Goal: Information Seeking & Learning: Learn about a topic

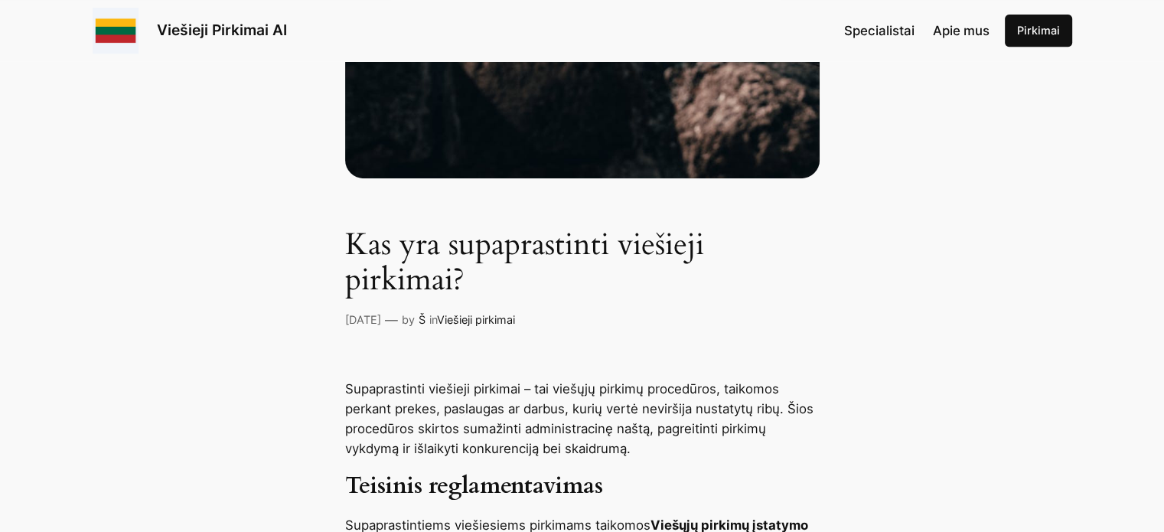
scroll to position [842, 0]
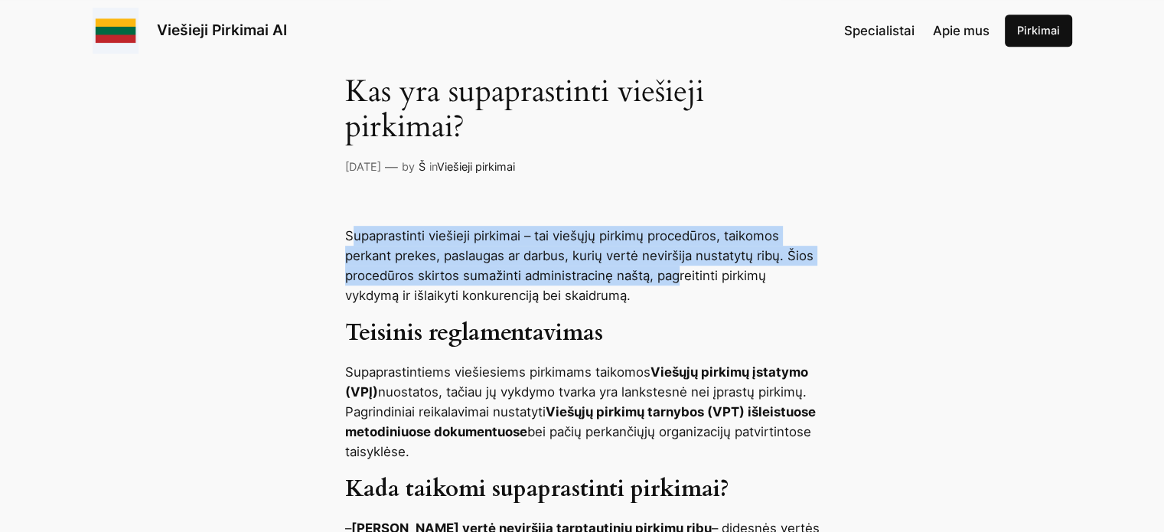
drag, startPoint x: 350, startPoint y: 231, endPoint x: 677, endPoint y: 278, distance: 330.2
click at [677, 278] on p "Supaprastinti viešieji pirkimai – tai viešųjų pirkimų procedūros, taikomos perk…" at bounding box center [582, 266] width 475 height 80
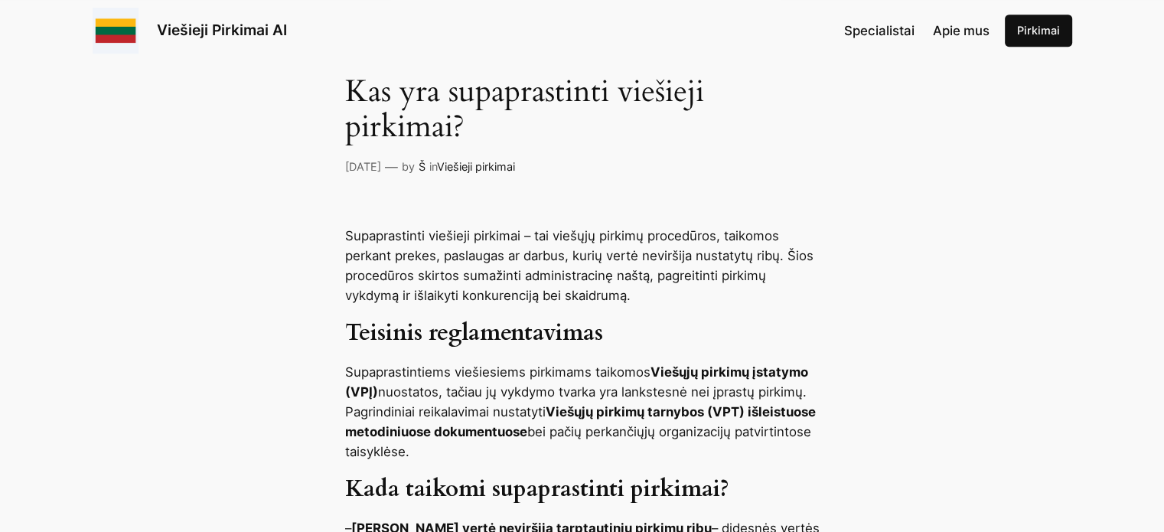
drag, startPoint x: 350, startPoint y: 296, endPoint x: 650, endPoint y: 287, distance: 300.2
click at [647, 283] on p "Supaprastinti viešieji pirkimai – tai viešųjų pirkimų procedūros, taikomos perk…" at bounding box center [582, 266] width 475 height 80
click at [651, 296] on p "Supaprastinti viešieji pirkimai – tai viešųjų pirkimų procedūros, taikomos perk…" at bounding box center [582, 266] width 475 height 80
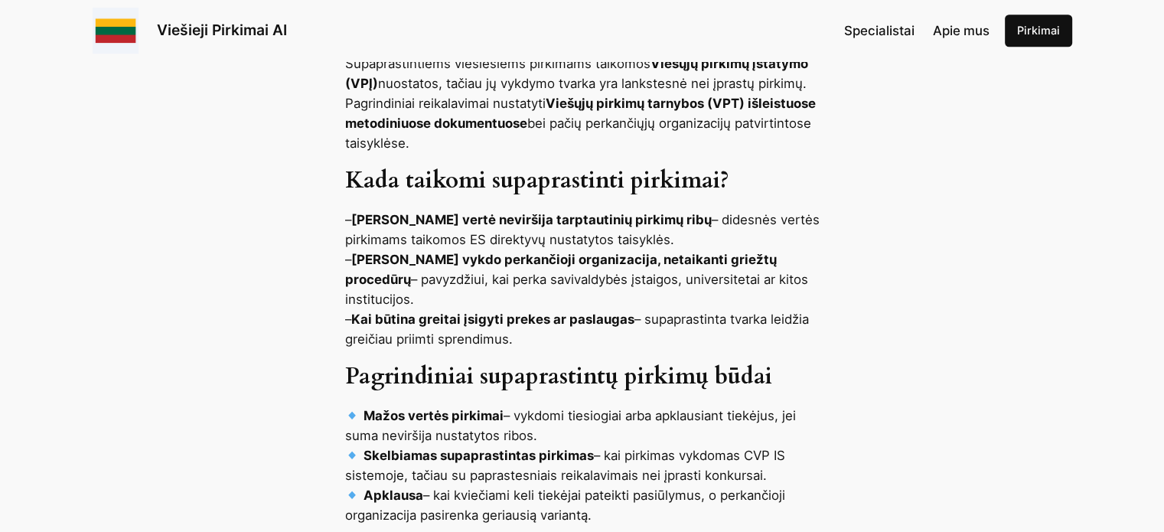
scroll to position [1072, 0]
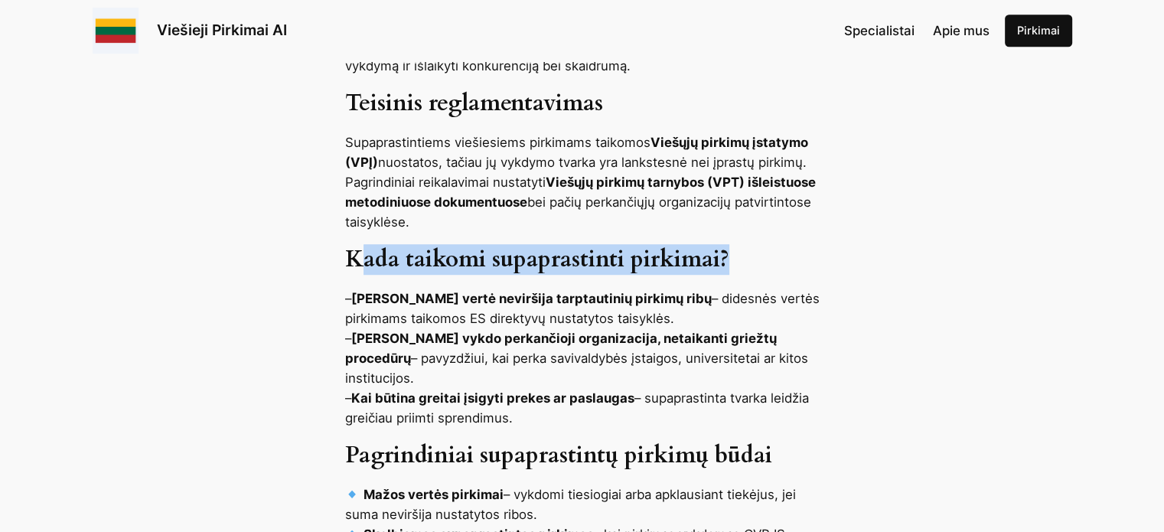
drag, startPoint x: 427, startPoint y: 264, endPoint x: 781, endPoint y: 264, distance: 353.7
click at [781, 264] on h3 "Kada taikomi supaprastinti pirkimai?" at bounding box center [582, 260] width 475 height 28
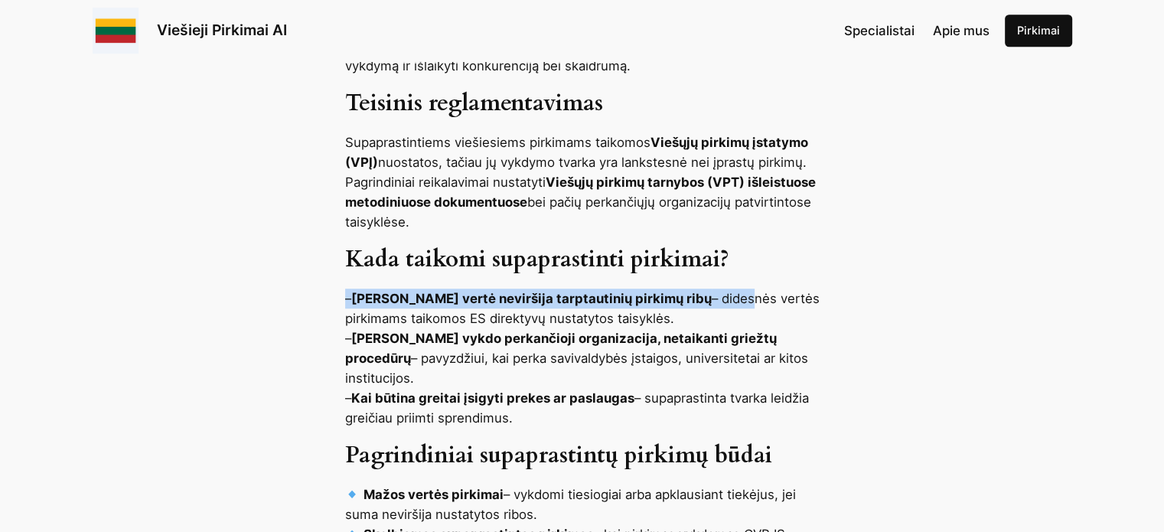
drag, startPoint x: 316, startPoint y: 304, endPoint x: 712, endPoint y: 292, distance: 395.9
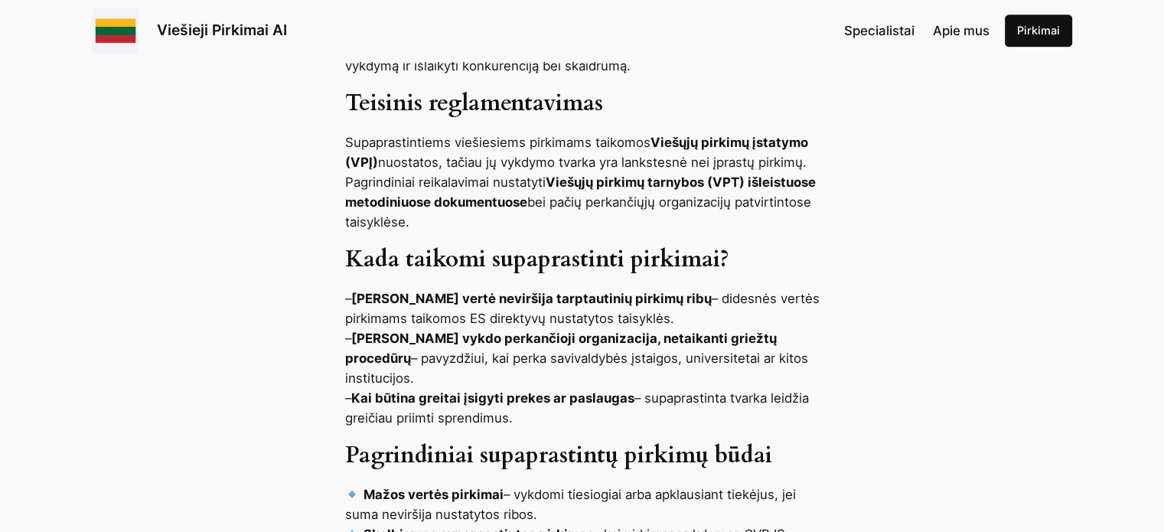
drag, startPoint x: 345, startPoint y: 298, endPoint x: 671, endPoint y: 315, distance: 326.6
click at [671, 315] on p "– [PERSON_NAME] vertė neviršija tarptautinių pirkimų ribų – didesnės vertės pir…" at bounding box center [582, 358] width 475 height 139
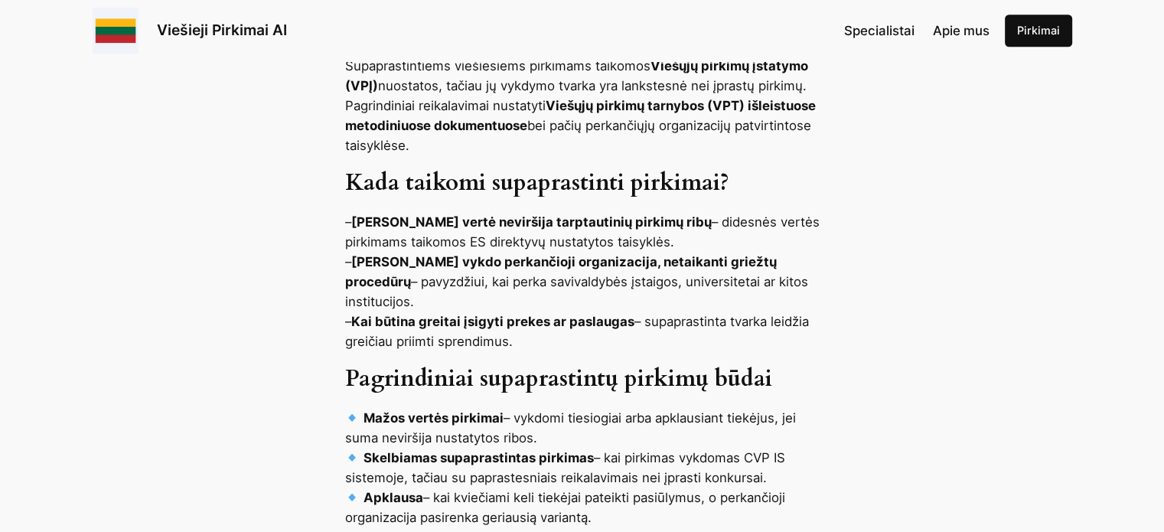
scroll to position [1225, 0]
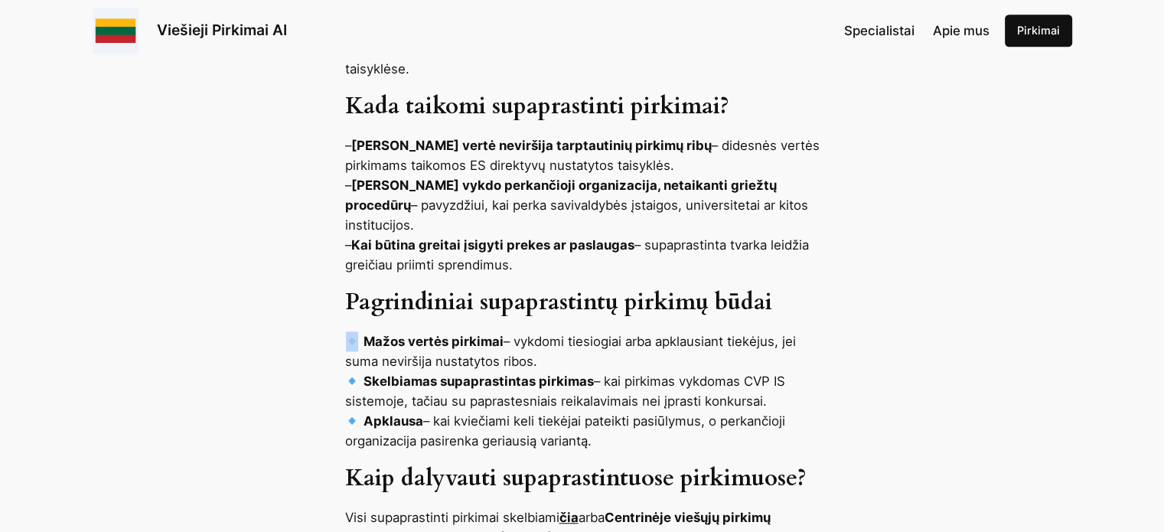
drag, startPoint x: 351, startPoint y: 299, endPoint x: 845, endPoint y: 287, distance: 494.7
click at [845, 287] on div "Supaprastinti viešieji pirkimai – tai viešųjų pirkimų procedūros, taikomos perk…" at bounding box center [582, 420] width 1164 height 1154
click at [876, 284] on div "Supaprastinti viešieji pirkimai – tai viešųjų pirkimų procedūros, taikomos perk…" at bounding box center [582, 420] width 1164 height 1154
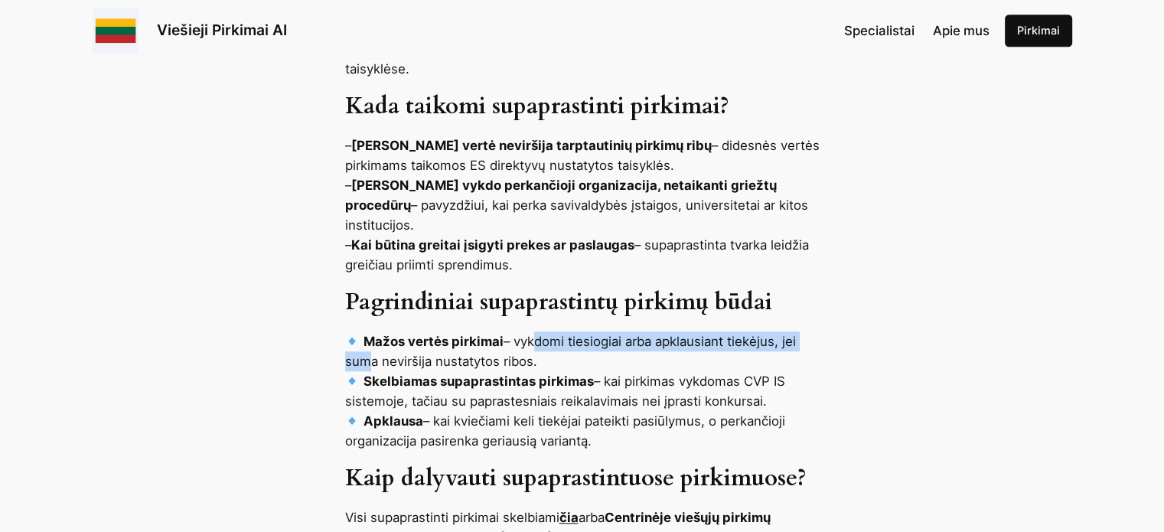
drag, startPoint x: 362, startPoint y: 333, endPoint x: 533, endPoint y: 325, distance: 170.9
click at [533, 331] on p "Mažos vertės pirkimai – vykdomi tiesiogiai arba apklausiant tiekėjus, jei suma …" at bounding box center [582, 390] width 475 height 119
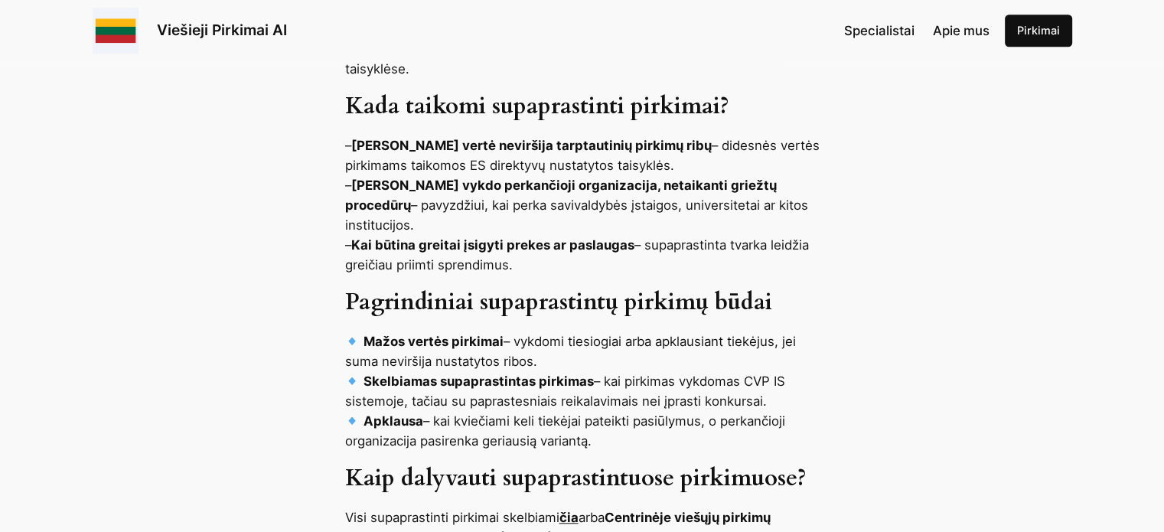
click at [501, 370] on p "Mažos vertės pirkimai – vykdomi tiesiogiai arba apklausiant tiekėjus, jei suma …" at bounding box center [582, 390] width 475 height 119
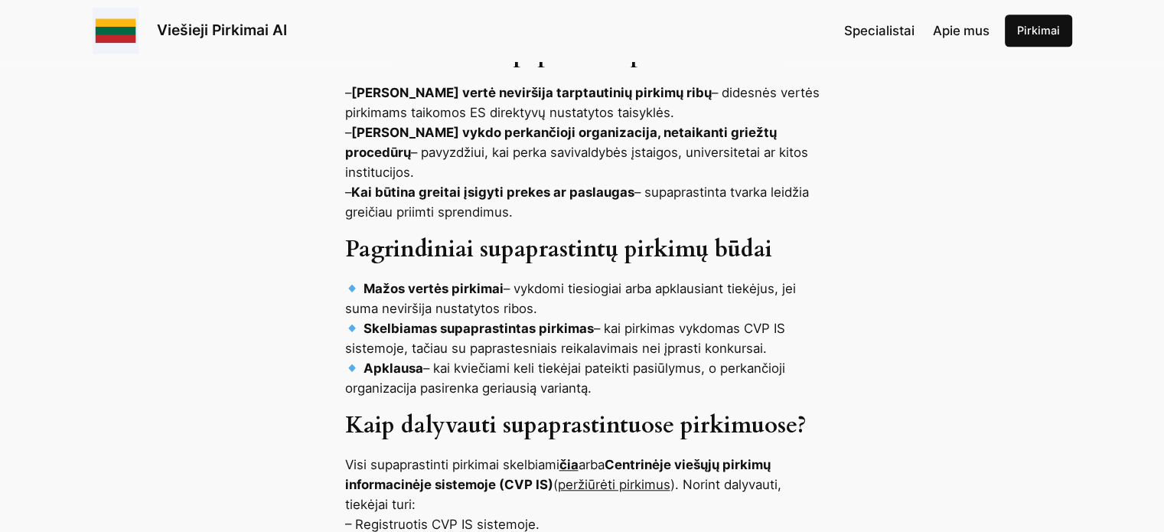
scroll to position [1301, 0]
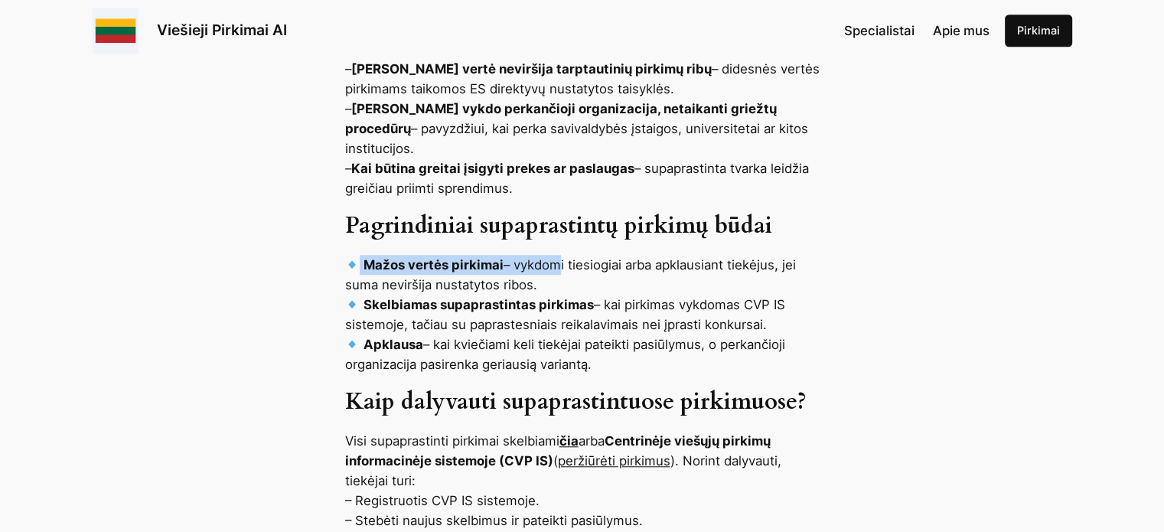
drag, startPoint x: 360, startPoint y: 240, endPoint x: 550, endPoint y: 246, distance: 190.7
click at [550, 255] on p "Mažos vertės pirkimai – vykdomi tiesiogiai arba apklausiant tiekėjus, jei suma …" at bounding box center [582, 314] width 475 height 119
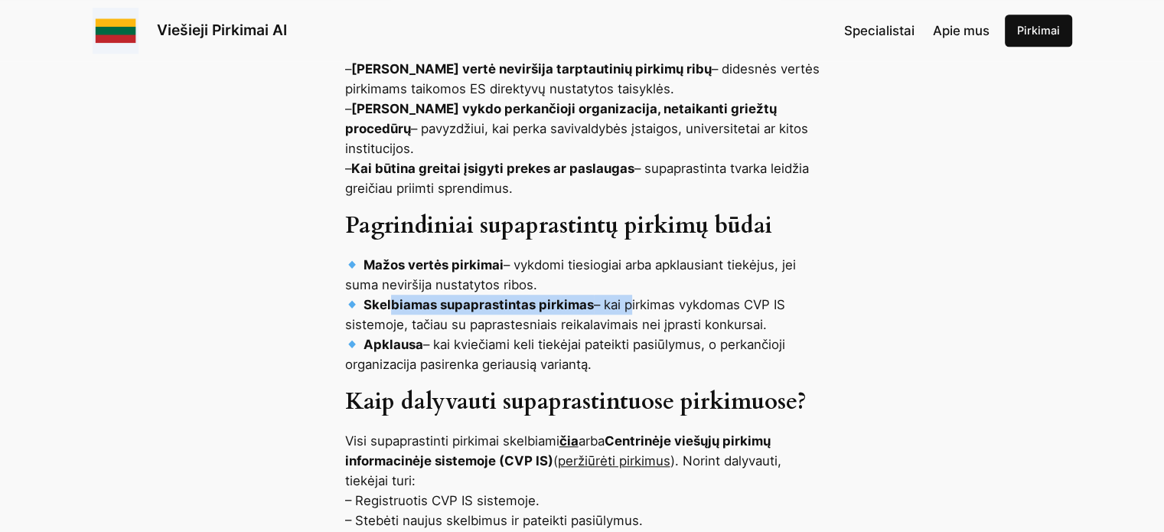
drag, startPoint x: 396, startPoint y: 290, endPoint x: 624, endPoint y: 285, distance: 228.2
click at [626, 283] on p "Mažos vertės pirkimai – vykdomi tiesiogiai arba apklausiant tiekėjus, jei suma …" at bounding box center [582, 314] width 475 height 119
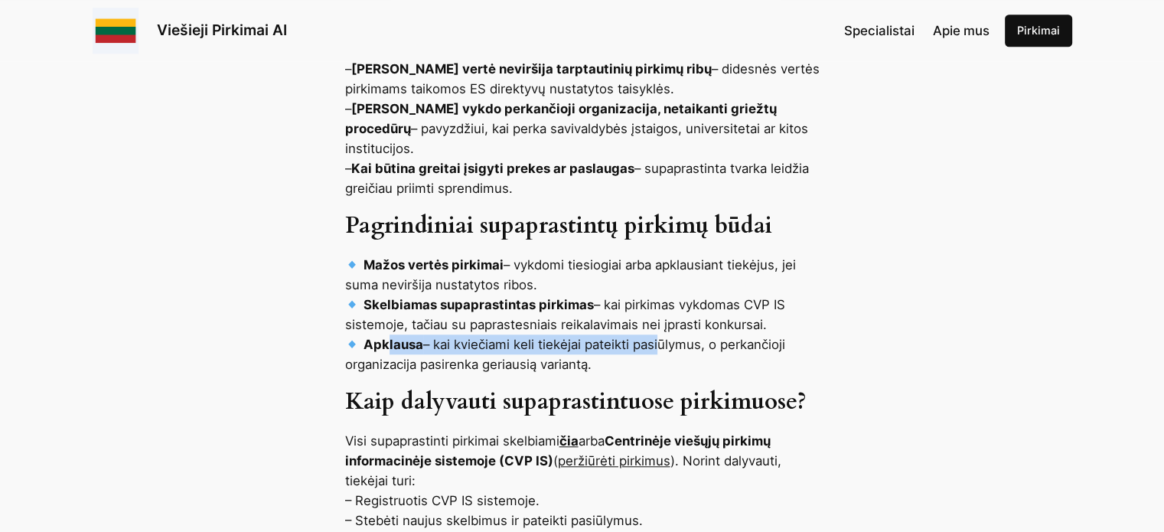
drag, startPoint x: 420, startPoint y: 333, endPoint x: 654, endPoint y: 333, distance: 234.2
click at [654, 333] on p "Mažos vertės pirkimai – vykdomi tiesiogiai arba apklausiant tiekėjus, jei suma …" at bounding box center [582, 314] width 475 height 119
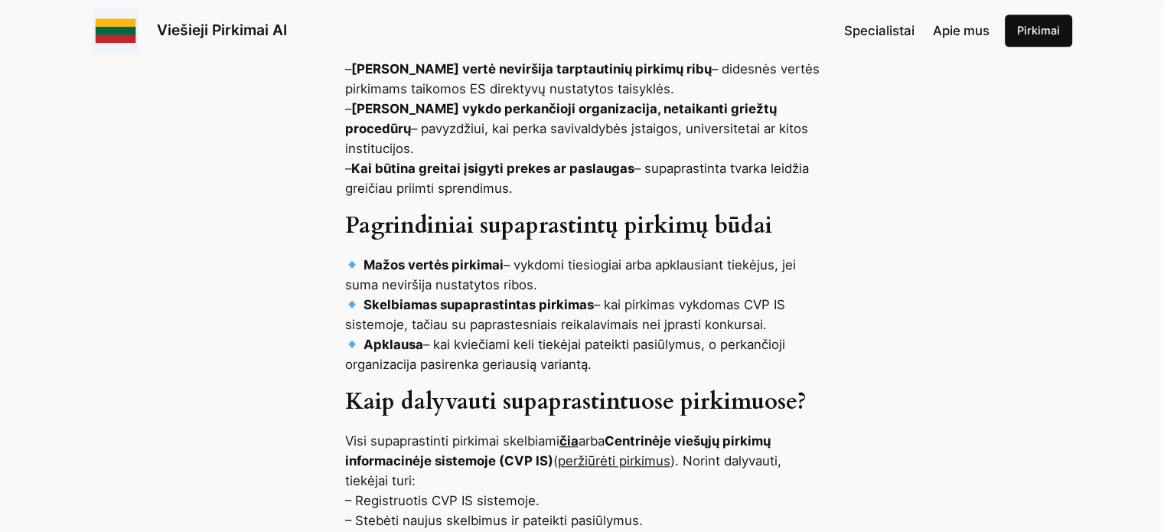
click at [585, 349] on p "Mažos vertės pirkimai – vykdomi tiesiogiai arba apklausiant tiekėjus, jei suma …" at bounding box center [582, 314] width 475 height 119
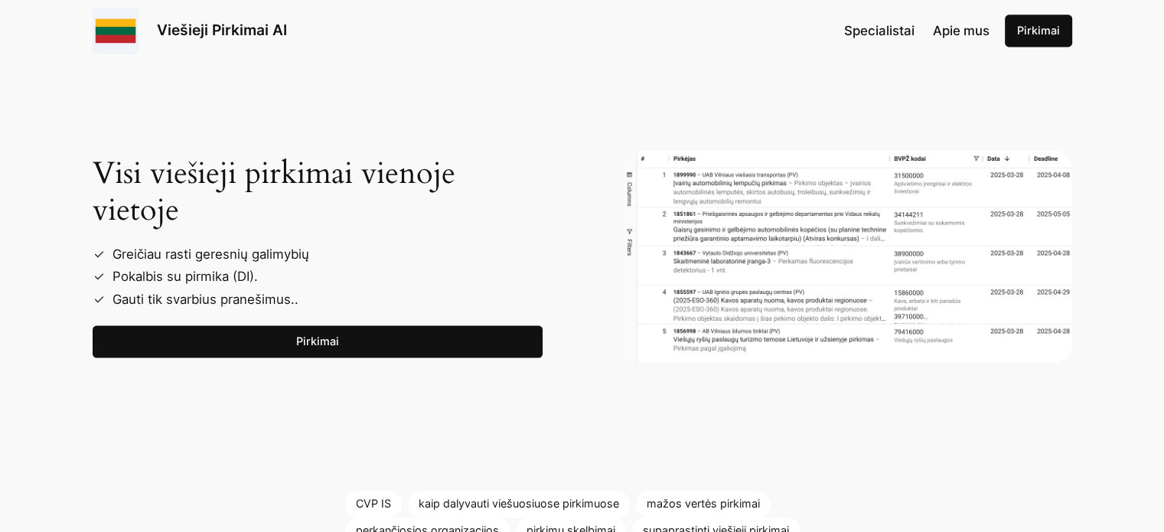
scroll to position [2220, 0]
